Goal: Information Seeking & Learning: Learn about a topic

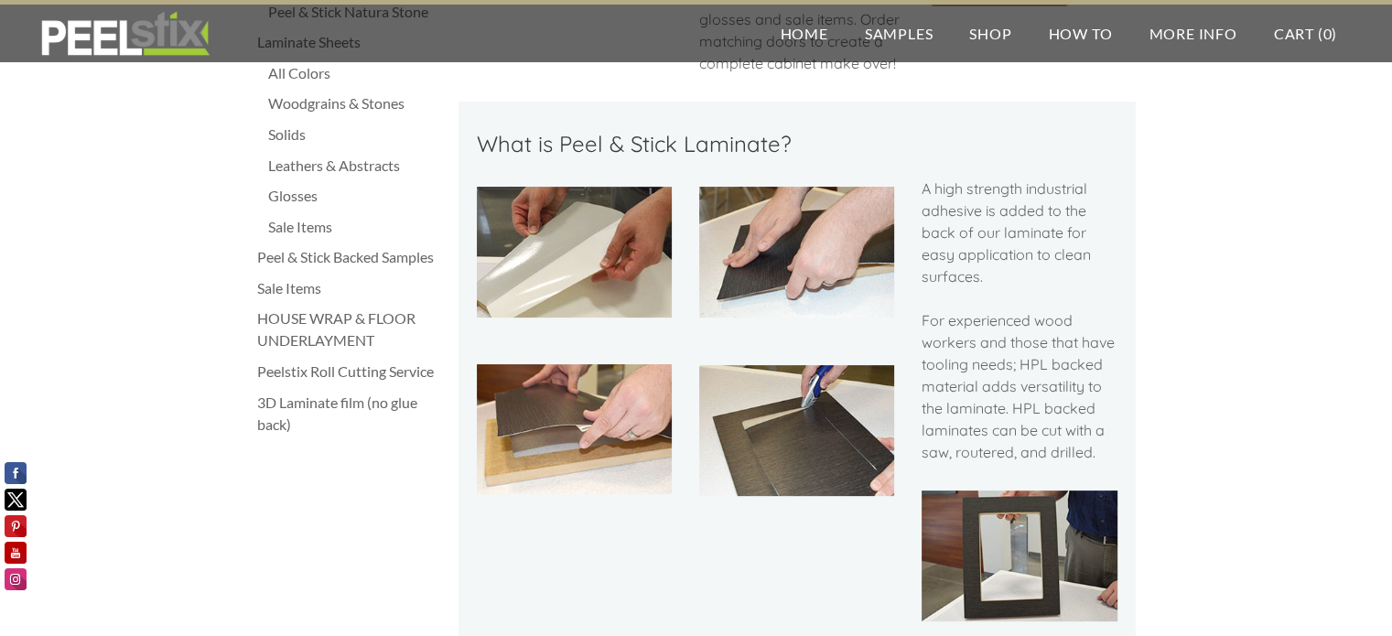
scroll to position [457, 0]
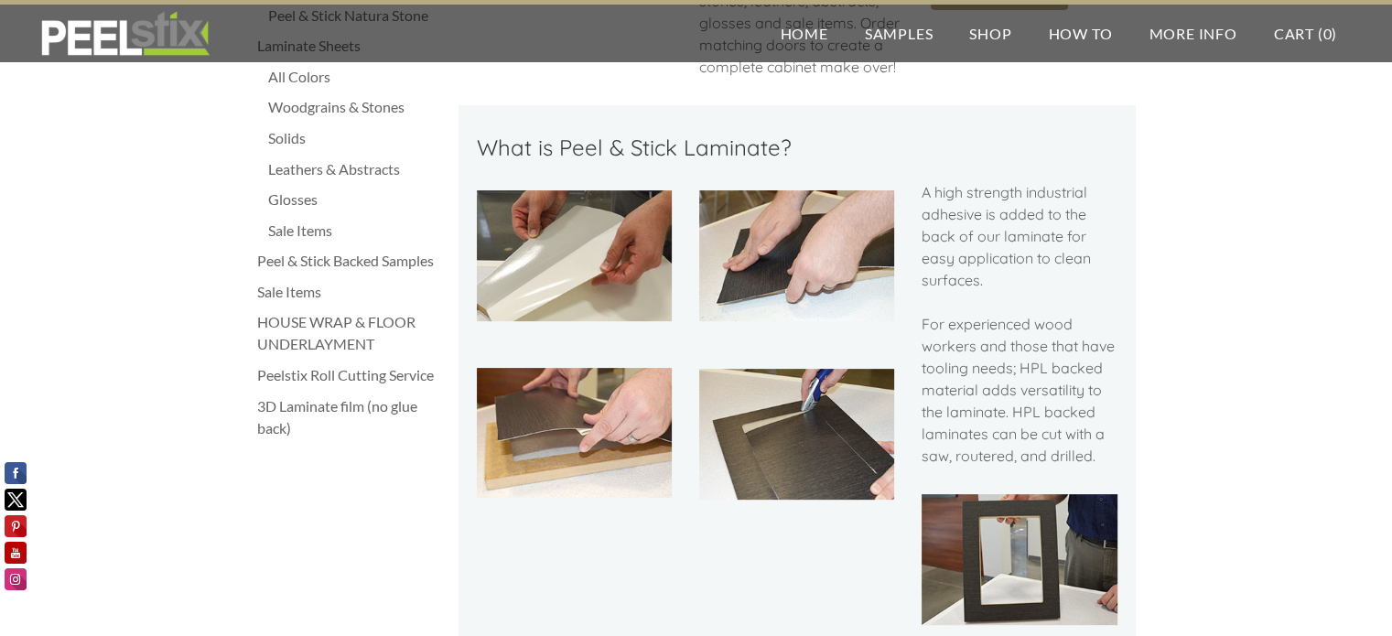
click at [578, 420] on img at bounding box center [574, 433] width 195 height 130
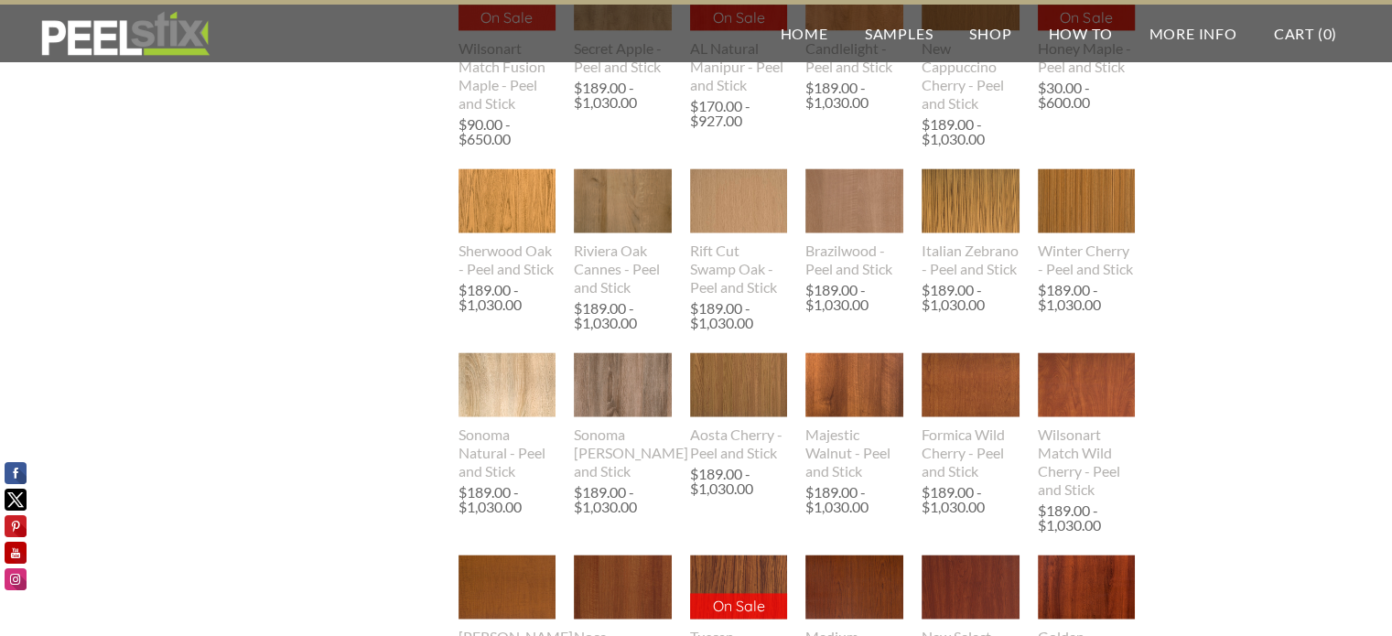
scroll to position [2463, 0]
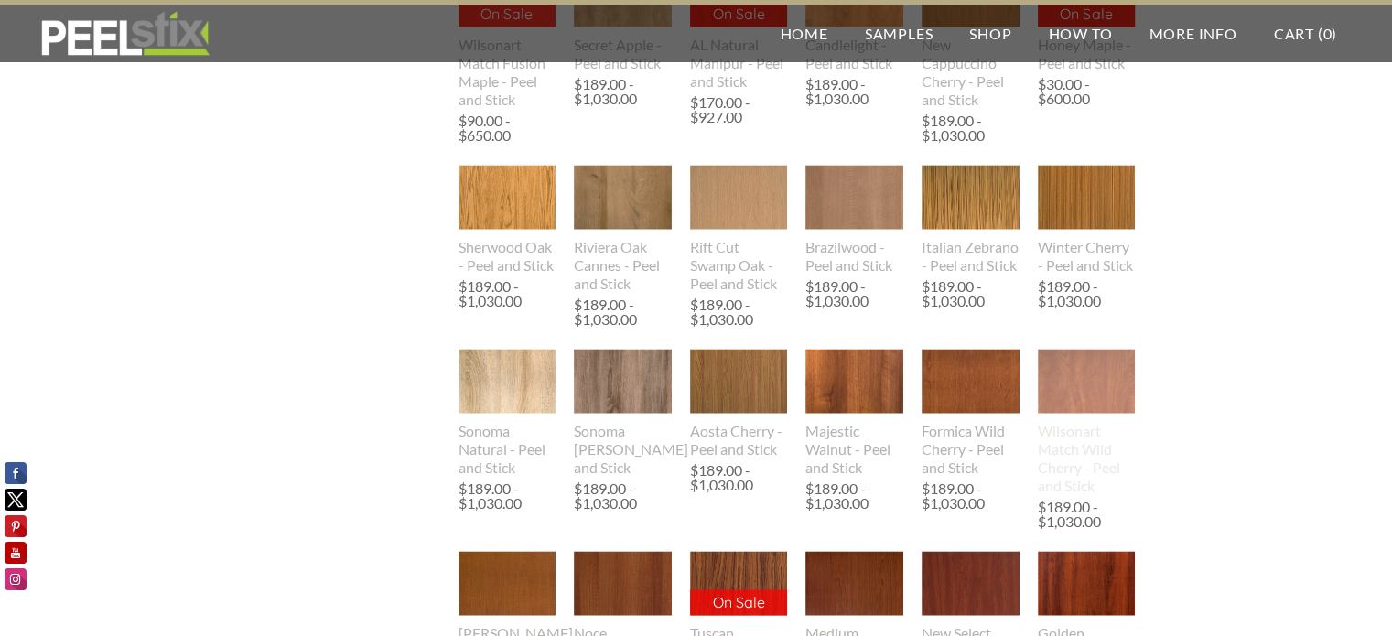
click at [1096, 403] on img at bounding box center [1087, 381] width 98 height 65
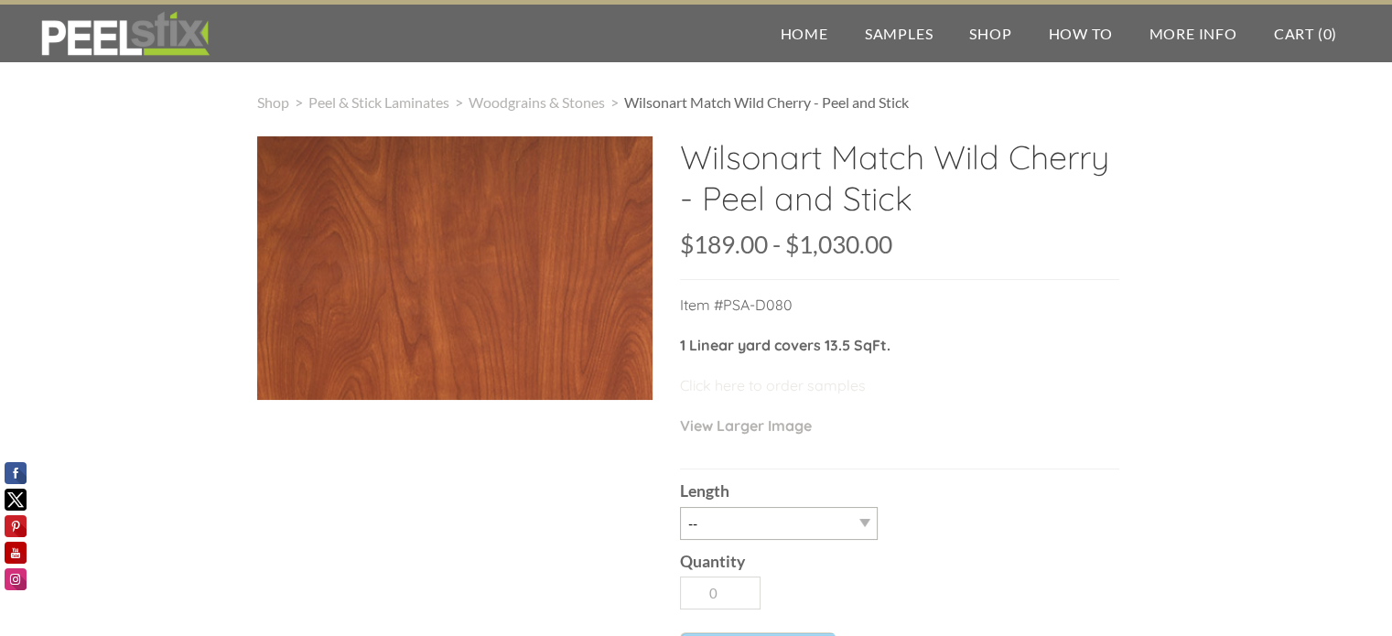
click at [809, 388] on link "Click here to order samples" at bounding box center [773, 385] width 186 height 18
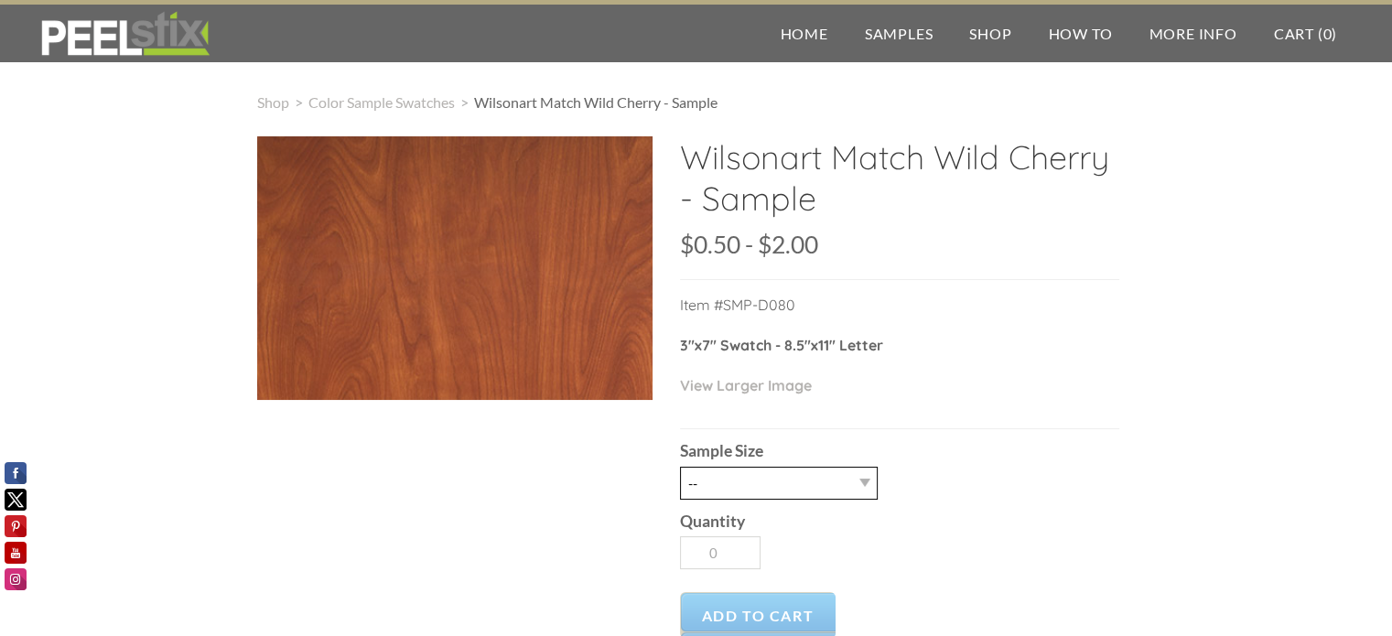
click at [873, 489] on select "-- 2.5" X 7" (No Peel and Stick) Swatch 8.5" X 11" (No Peel and Stick) Letter" at bounding box center [779, 483] width 198 height 33
click at [1199, 36] on link "More Info" at bounding box center [1192, 34] width 124 height 58
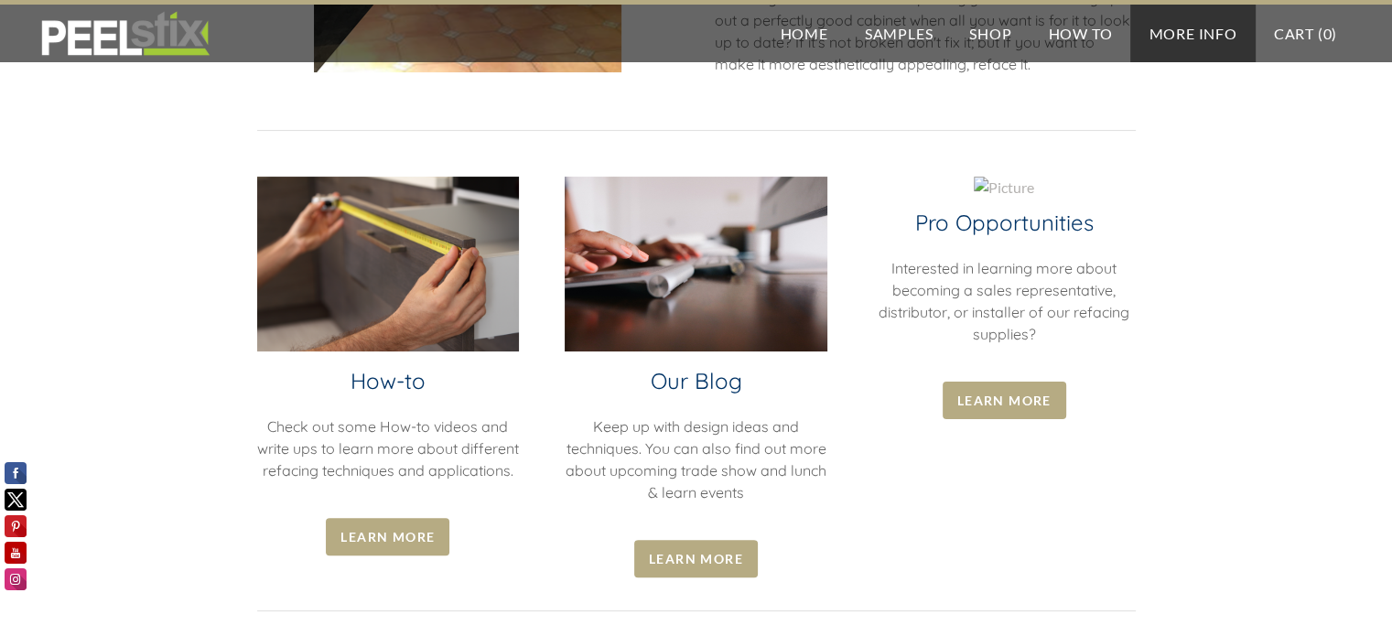
scroll to position [384, 0]
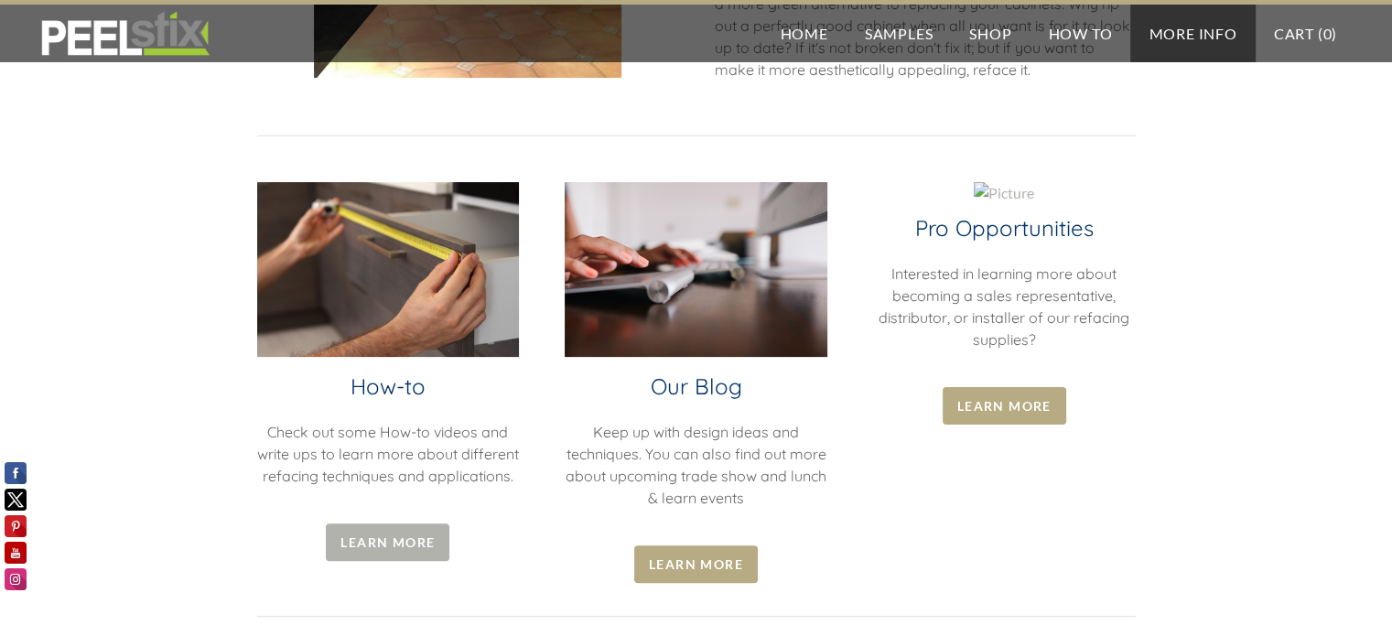
click at [404, 561] on span "Learn More" at bounding box center [388, 542] width 124 height 38
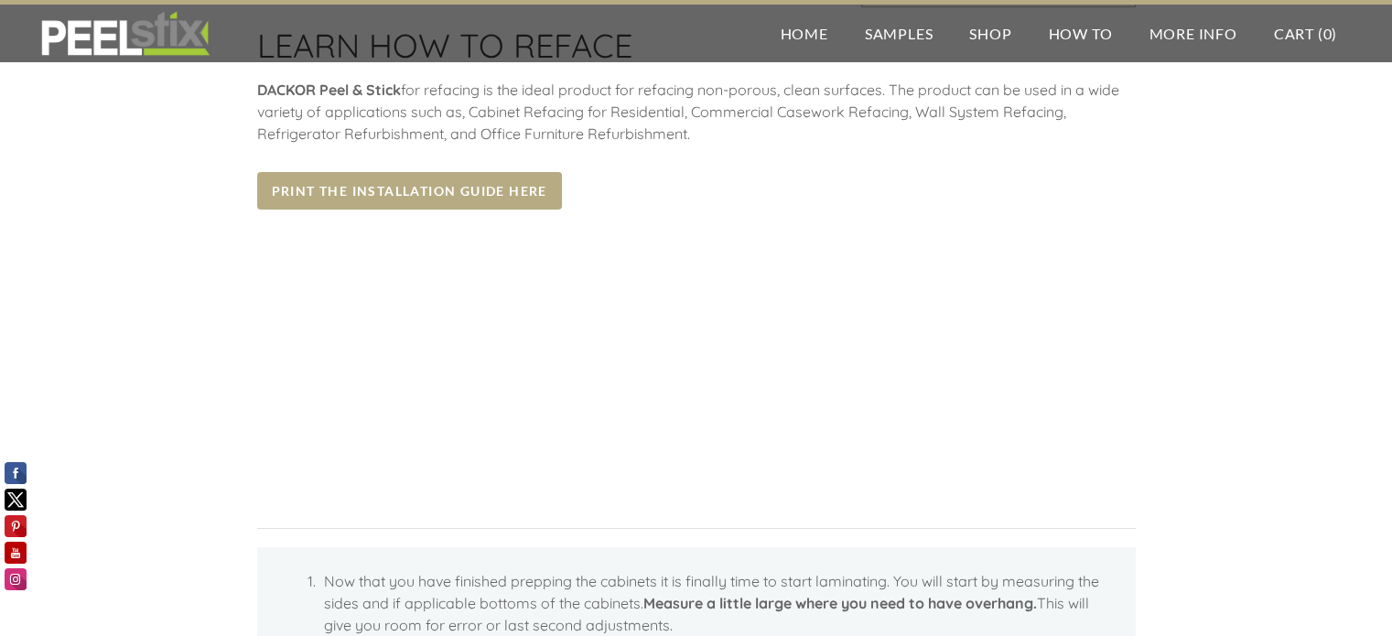
scroll to position [133, 0]
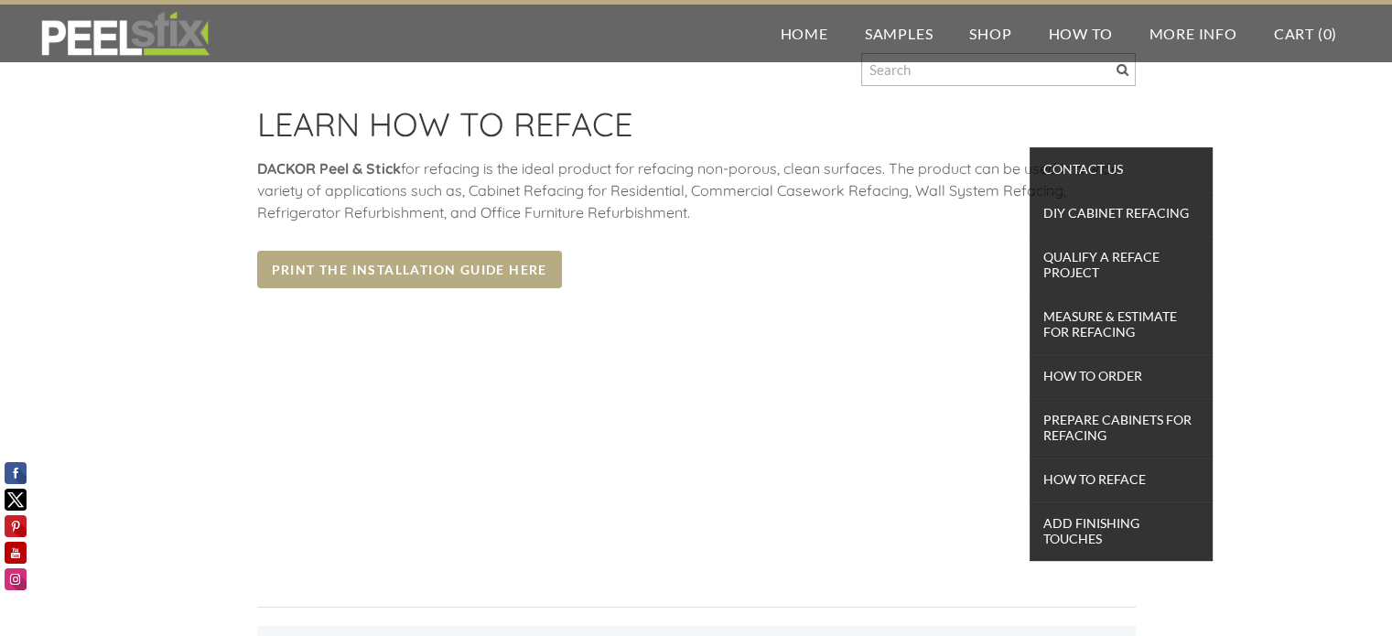
scroll to position [0, 0]
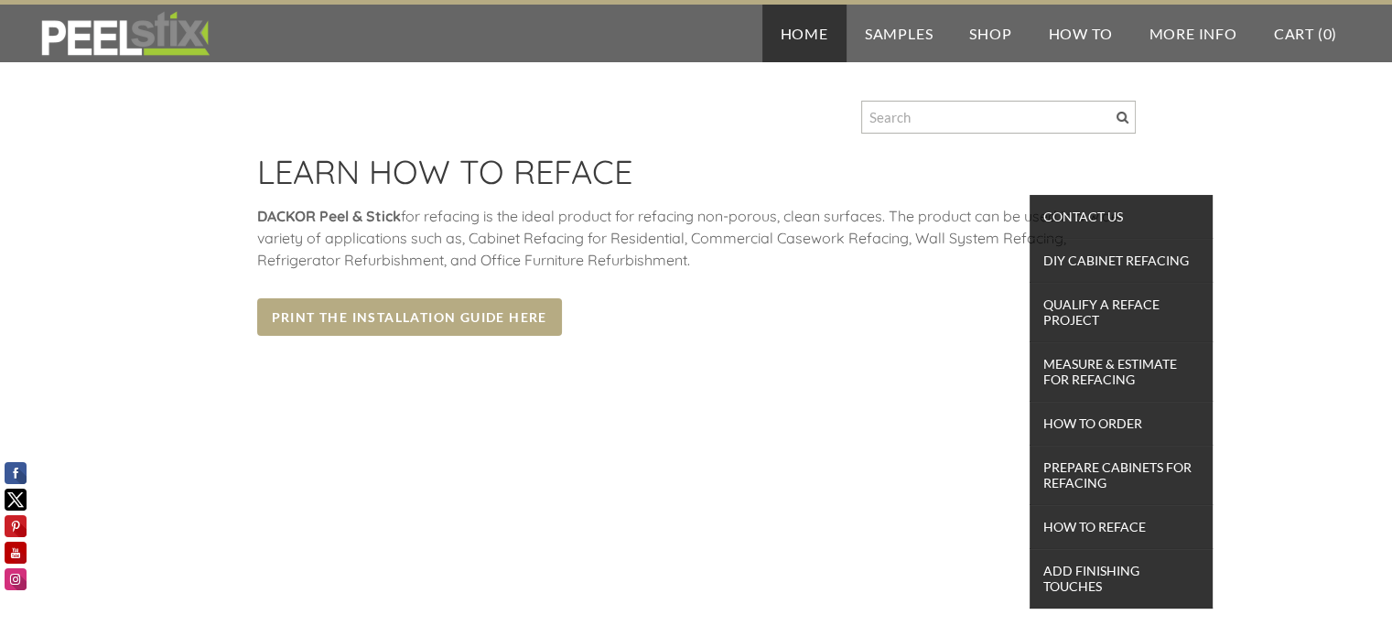
click at [795, 27] on link "Home" at bounding box center [804, 34] width 84 height 58
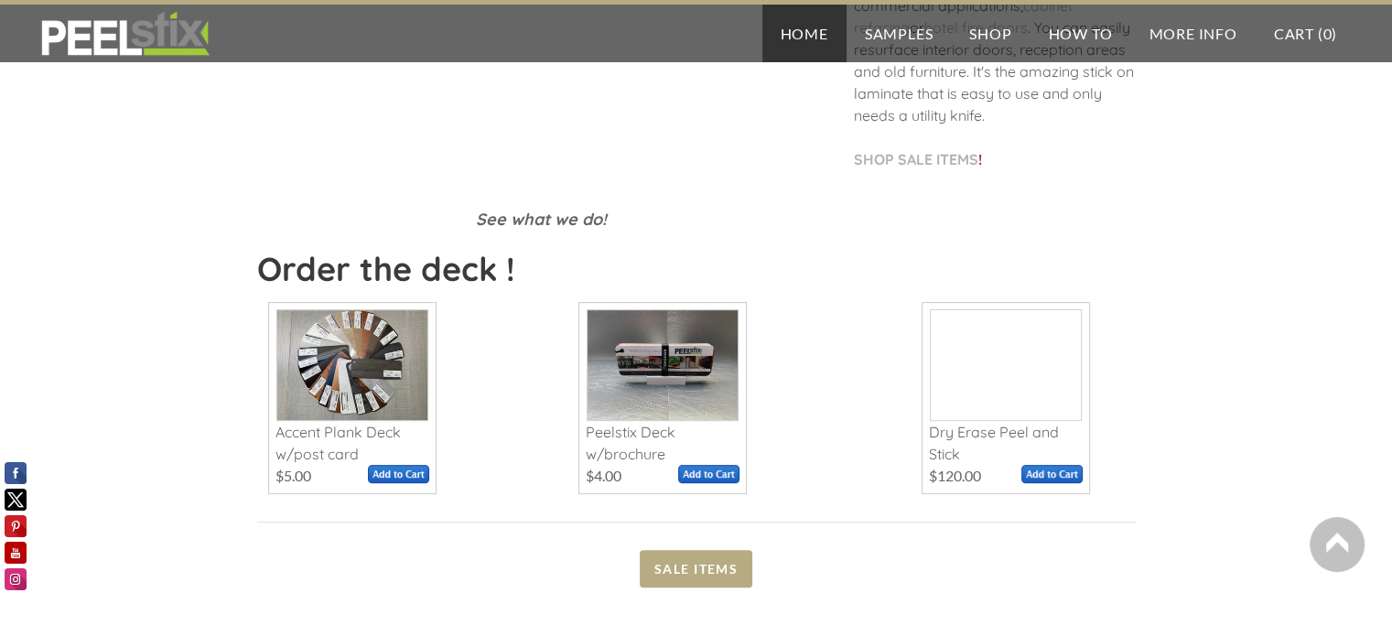
scroll to position [670, 0]
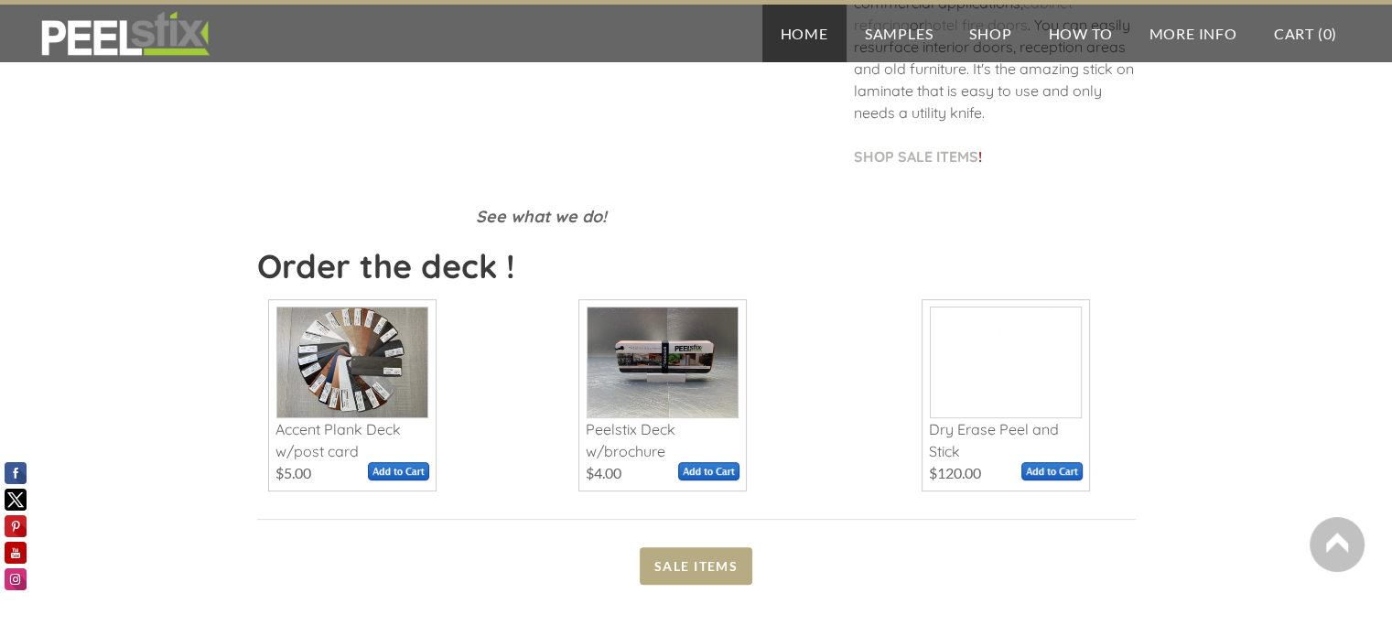
click at [688, 386] on span at bounding box center [662, 362] width 150 height 110
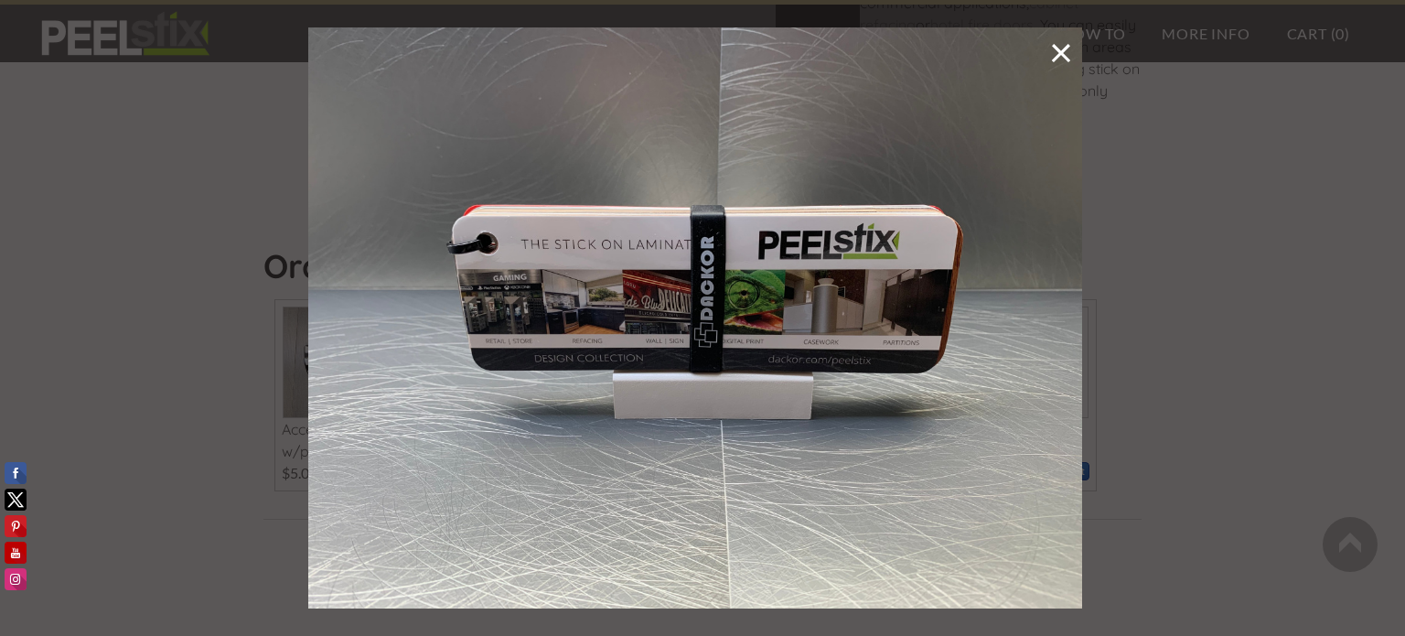
click at [1050, 48] on link at bounding box center [1061, 55] width 24 height 36
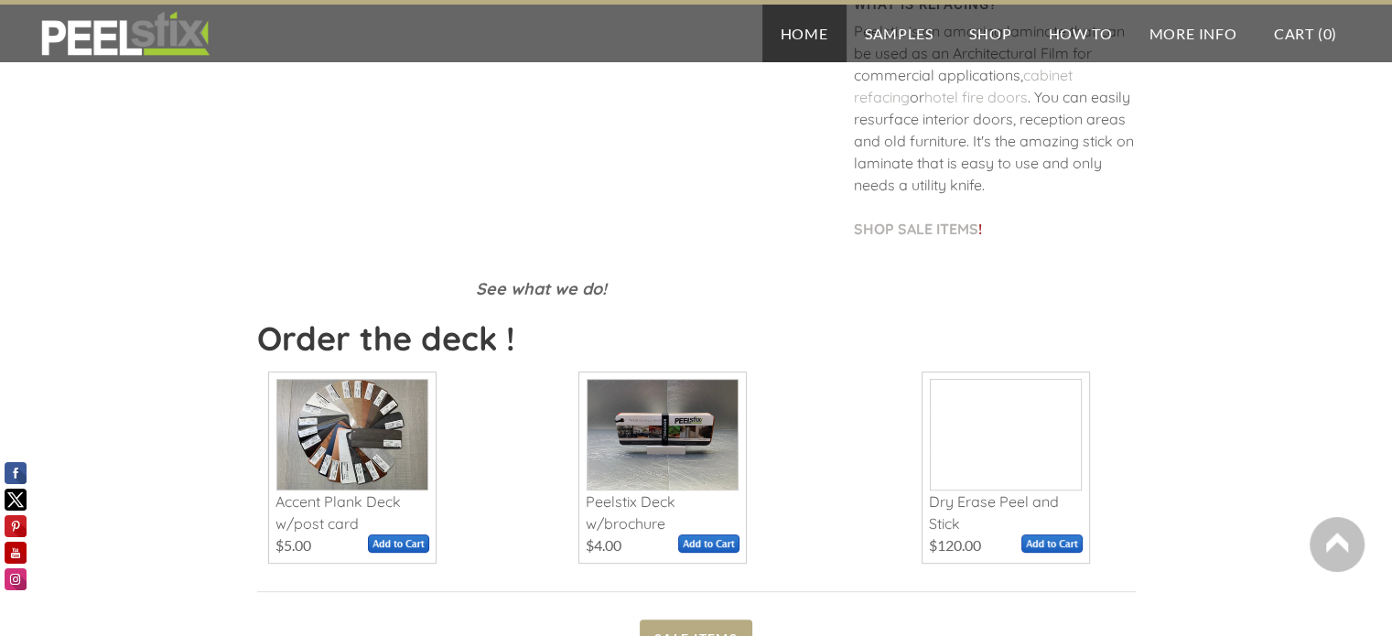
scroll to position [597, 0]
click at [370, 448] on span at bounding box center [352, 436] width 150 height 110
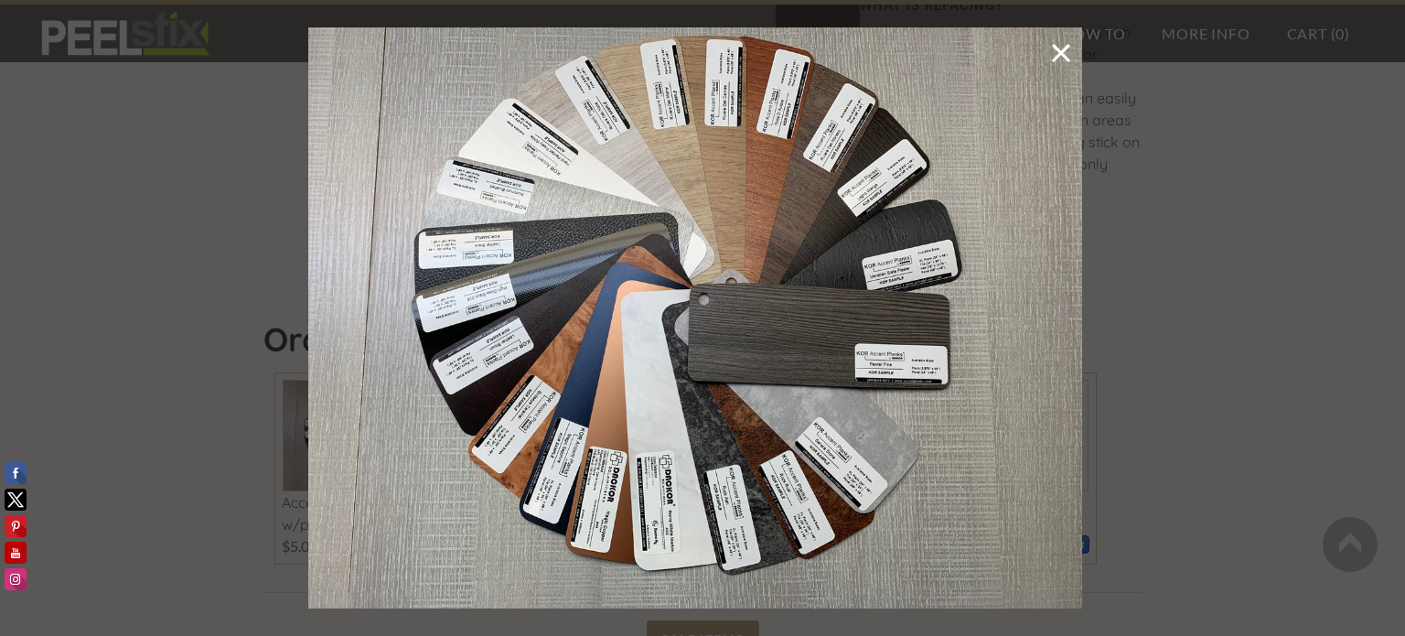
click at [1050, 63] on link at bounding box center [1061, 55] width 24 height 36
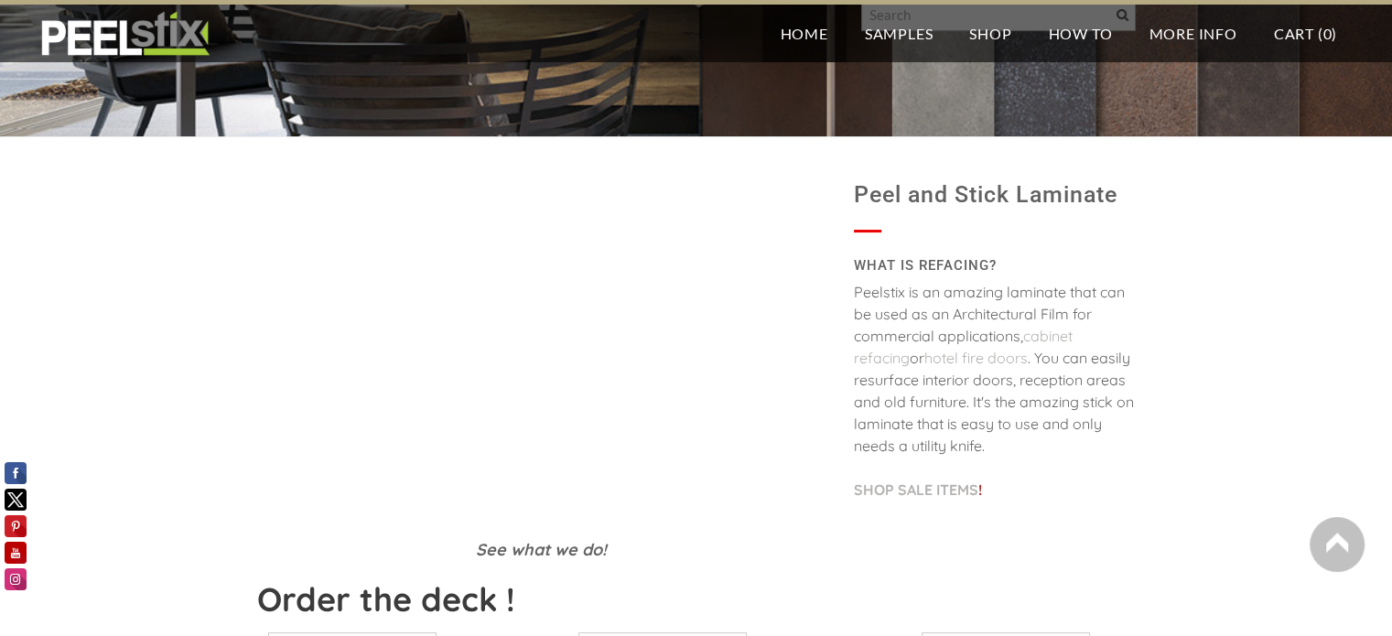
scroll to position [331, 0]
